Goal: Task Accomplishment & Management: Use online tool/utility

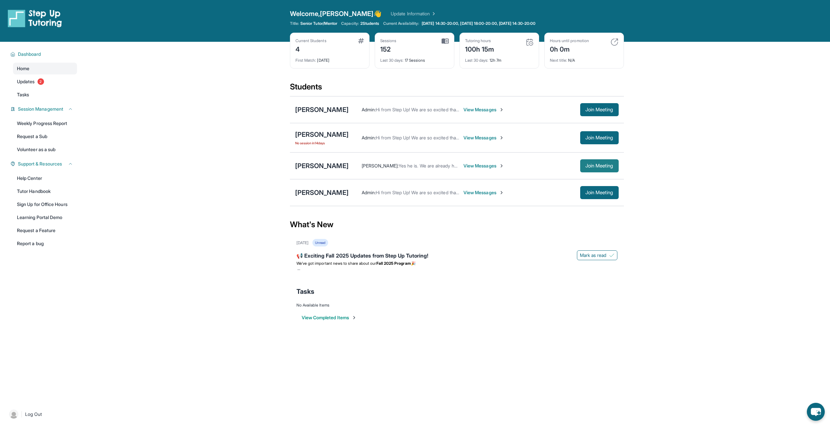
click at [592, 160] on button "Join Meeting" at bounding box center [600, 165] width 39 height 13
click at [593, 141] on button "Join Meeting" at bounding box center [600, 137] width 39 height 13
click at [583, 192] on button "Join Meeting" at bounding box center [600, 192] width 39 height 13
click at [595, 108] on span "Join Meeting" at bounding box center [600, 110] width 28 height 4
click at [605, 112] on span "Join Meeting" at bounding box center [600, 110] width 28 height 4
